Goal: Transaction & Acquisition: Purchase product/service

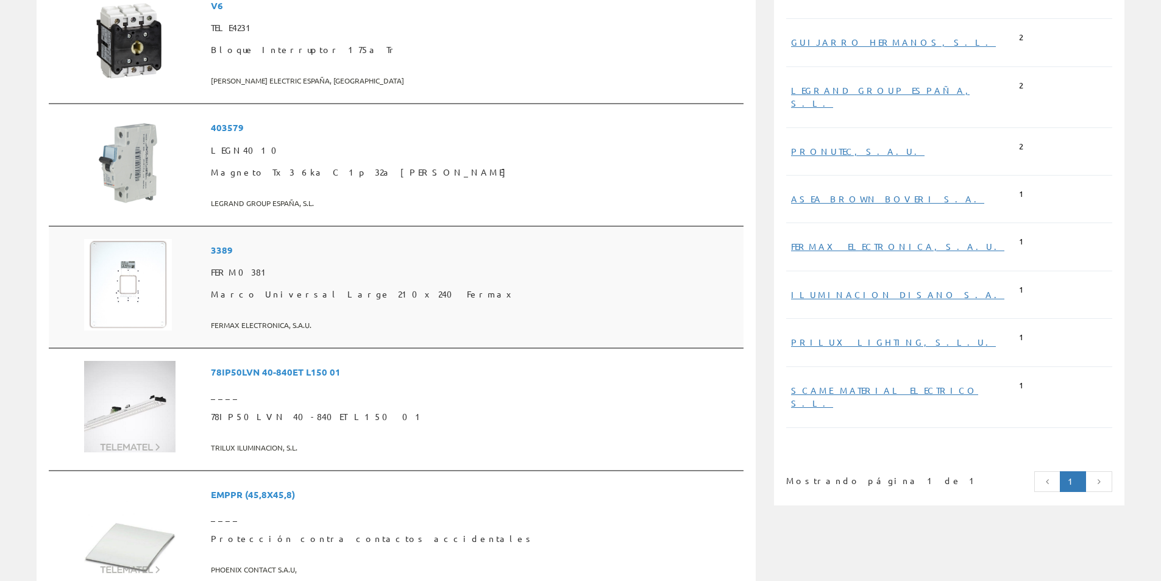
scroll to position [548, 0]
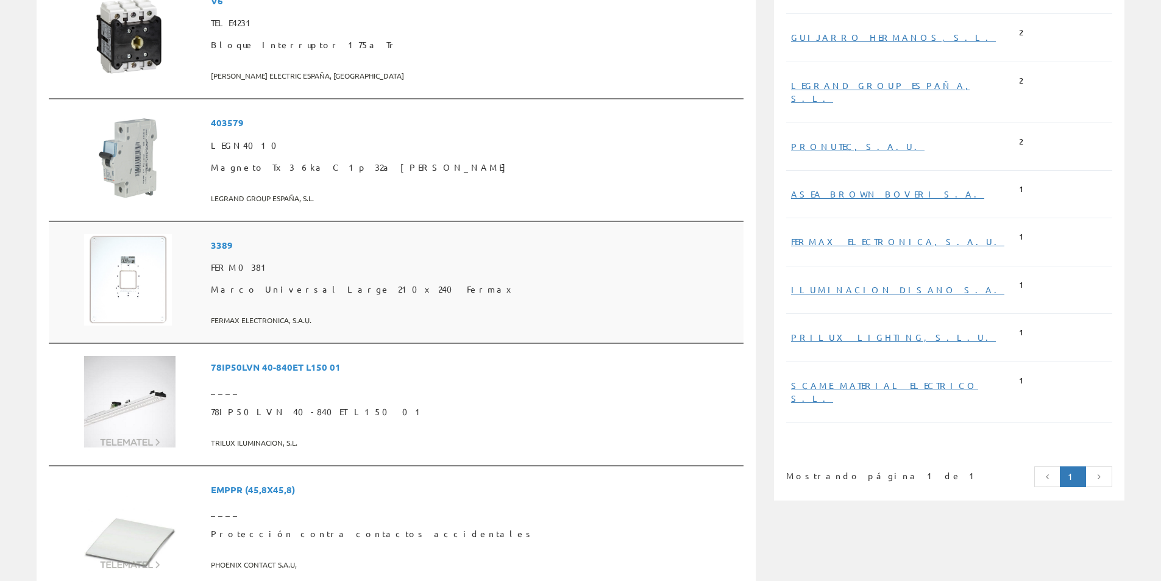
click at [327, 266] on span "FERM0381" at bounding box center [475, 268] width 528 height 22
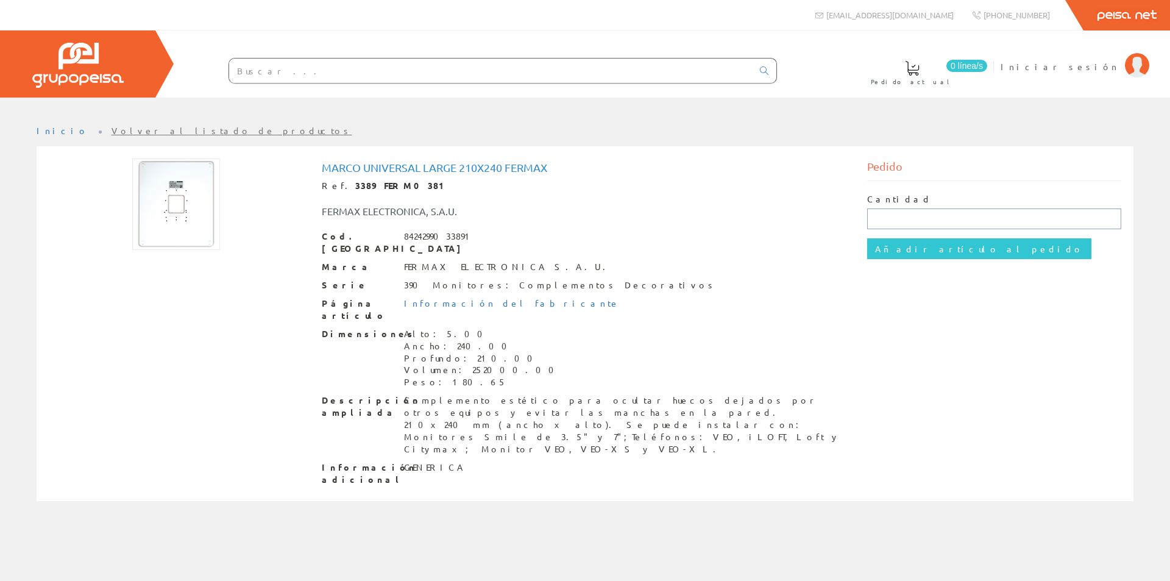
click at [903, 212] on input "text" at bounding box center [994, 218] width 255 height 21
click at [1093, 71] on span "Iniciar sesión" at bounding box center [1060, 66] width 118 height 12
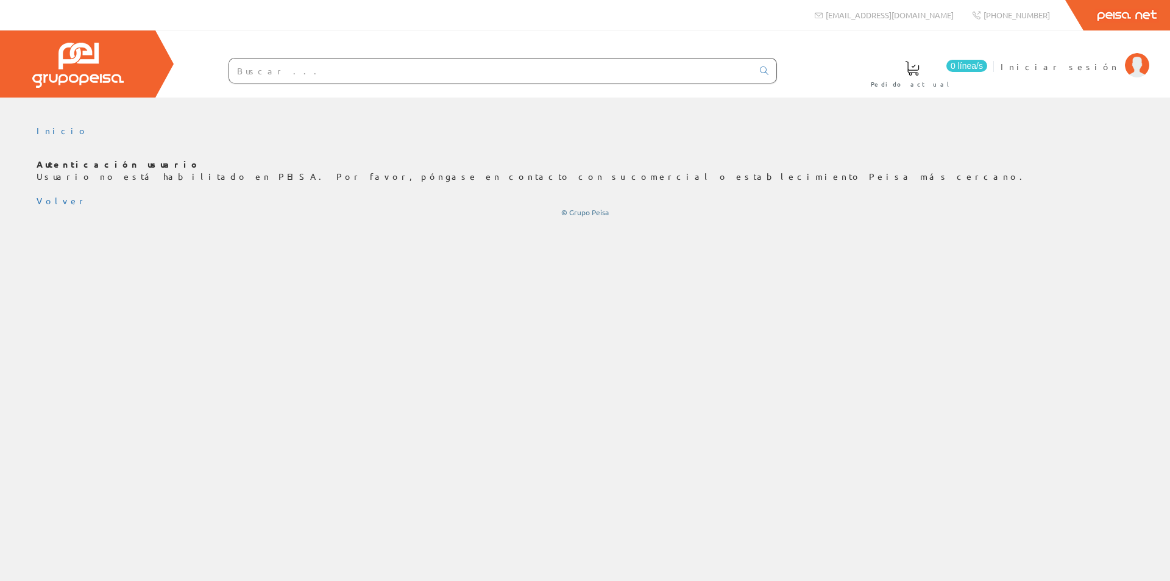
click at [322, 71] on input "text" at bounding box center [490, 70] width 523 height 24
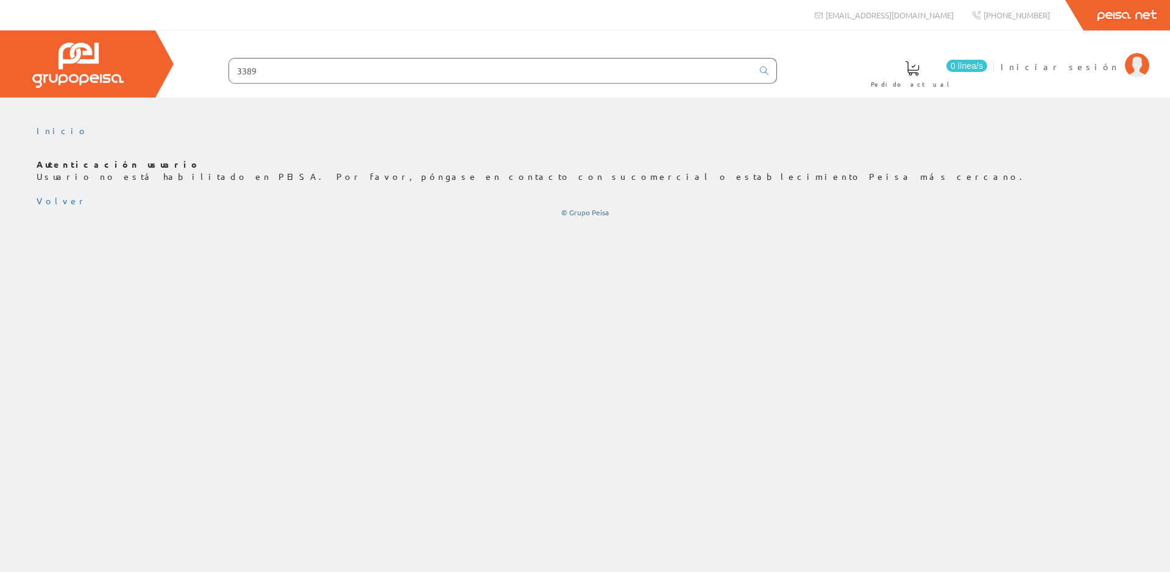
type input "3389"
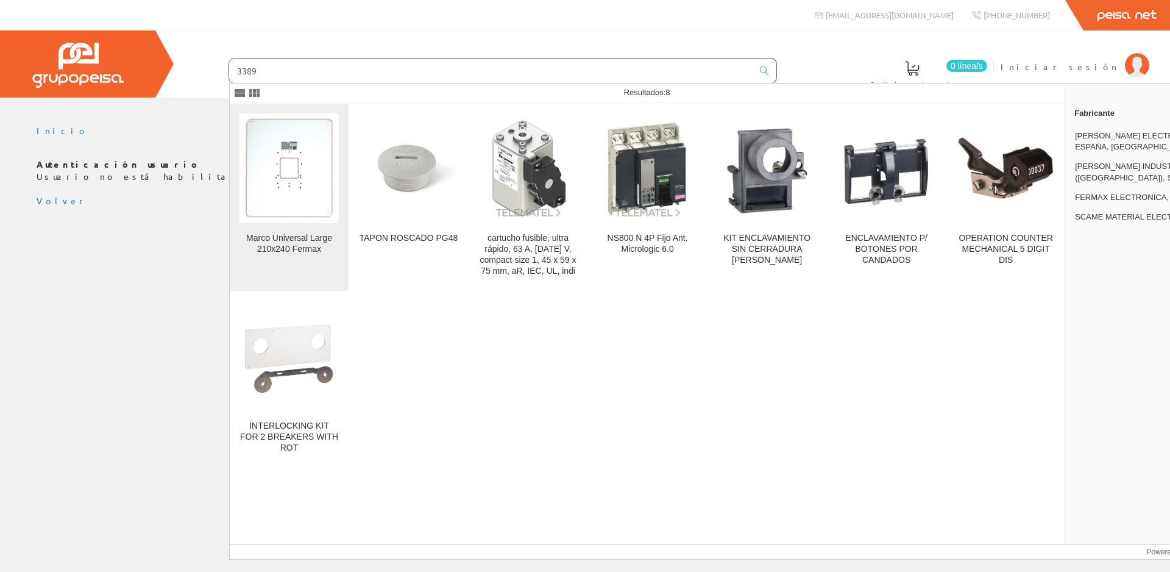
click at [271, 204] on img at bounding box center [288, 167] width 99 height 103
click at [291, 251] on div "Marco Universal Large 210x240 Fermax" at bounding box center [288, 244] width 99 height 22
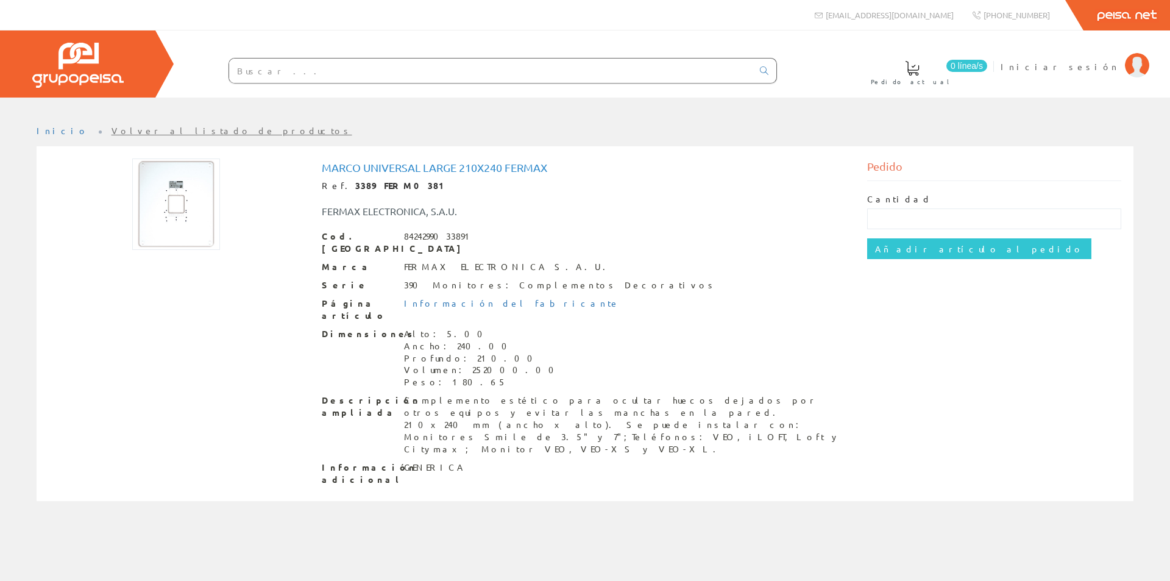
click at [915, 183] on div "Cantidad Añadir artículo al pedido" at bounding box center [994, 226] width 255 height 90
click at [899, 225] on input "text" at bounding box center [994, 218] width 255 height 21
type input "14"
drag, startPoint x: 338, startPoint y: 188, endPoint x: 358, endPoint y: 183, distance: 20.8
click at [358, 183] on strong "3389 FERM0381" at bounding box center [402, 185] width 94 height 11
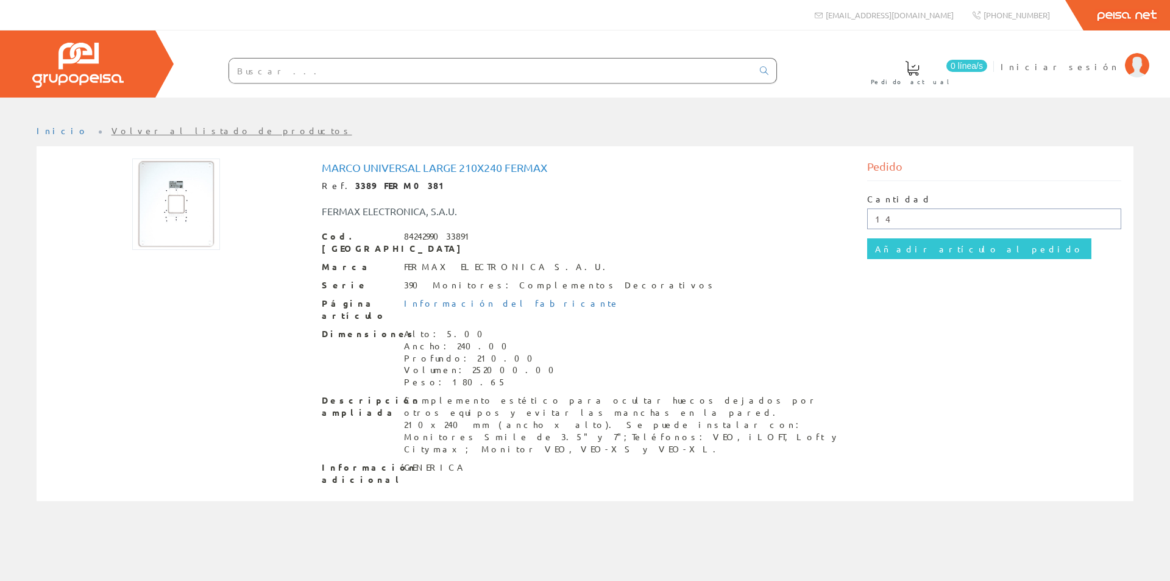
drag, startPoint x: 891, startPoint y: 217, endPoint x: 664, endPoint y: 210, distance: 228.0
click at [664, 210] on div "Marco Universal Large 210x240 Fermax Ref. 3389 FERM0381 FERMAX ELECTRONICA, S.A…" at bounding box center [585, 324] width 1091 height 333
